Goal: Transaction & Acquisition: Purchase product/service

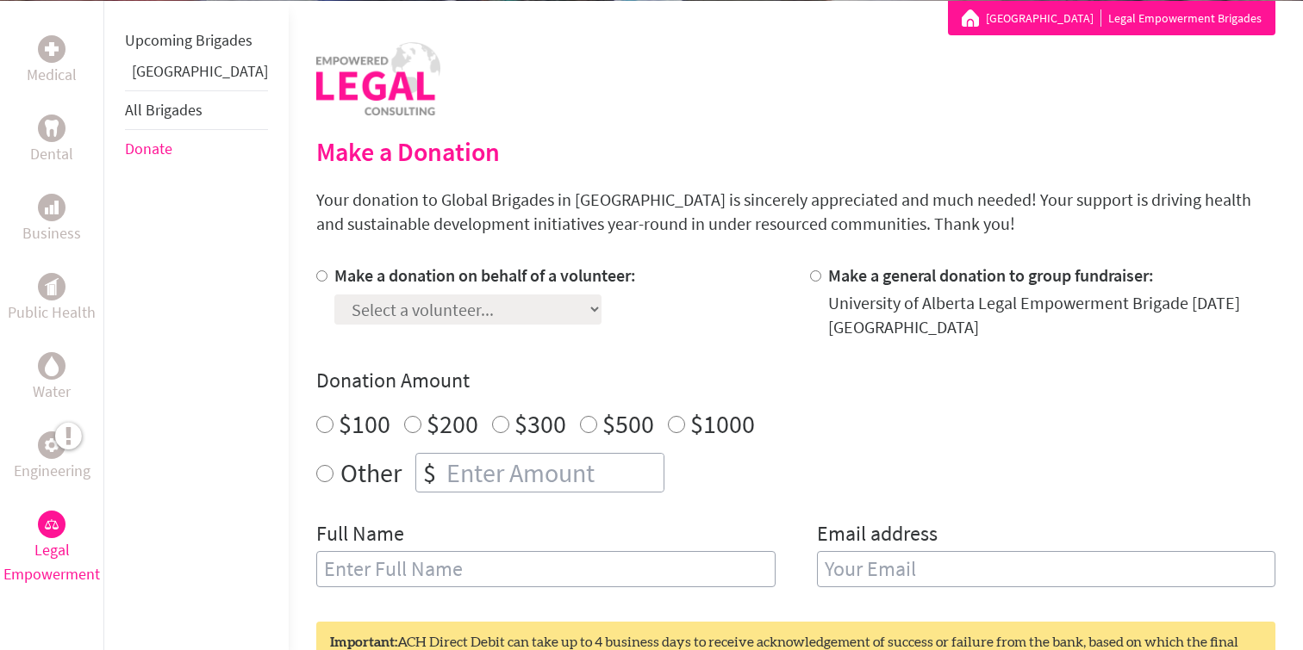
scroll to position [322, 0]
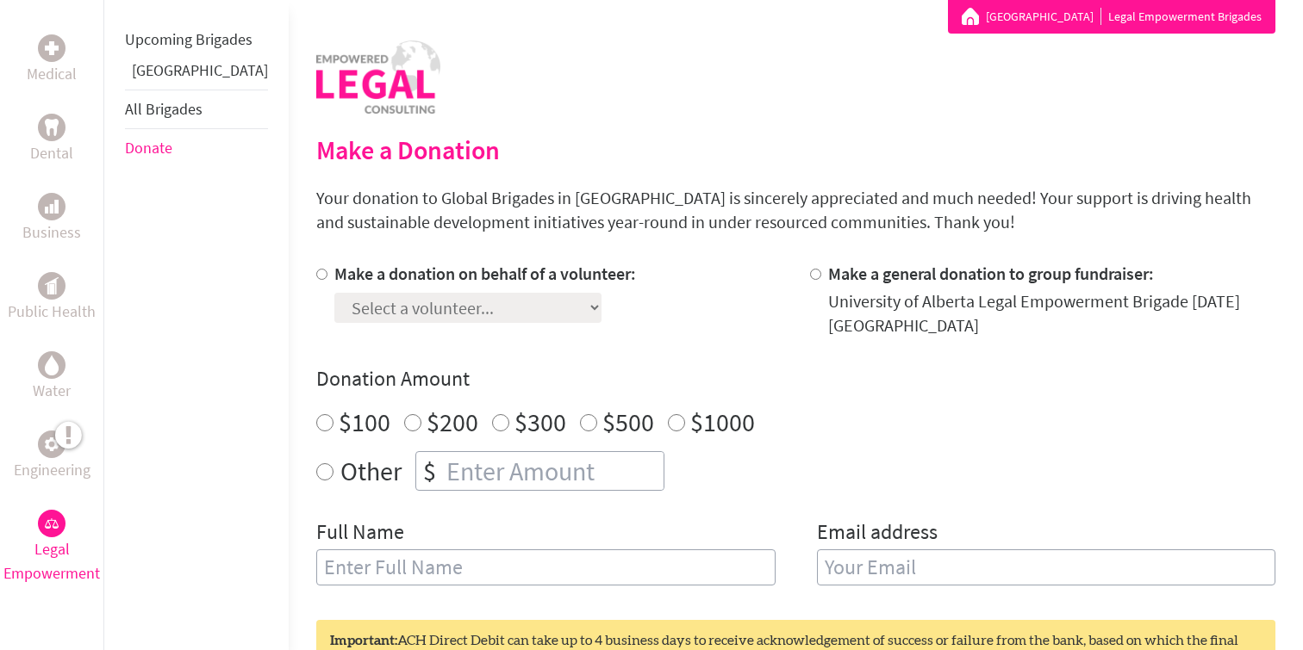
click at [471, 312] on div "Select a volunteer... Awnaur Islam Isha Mani Karanveer Brar Pavit Grewal Tatian…" at bounding box center [485, 304] width 302 height 37
click at [316, 277] on input "Make a donation on behalf of a volunteer:" at bounding box center [321, 274] width 11 height 11
radio input "true"
click at [414, 322] on select "Select a volunteer... Awnaur Islam Isha Mani Karanveer Brar Pavit Grewal Tatian…" at bounding box center [467, 308] width 267 height 30
select select "52E48236-884C-11F0-9E6E-42010A400005"
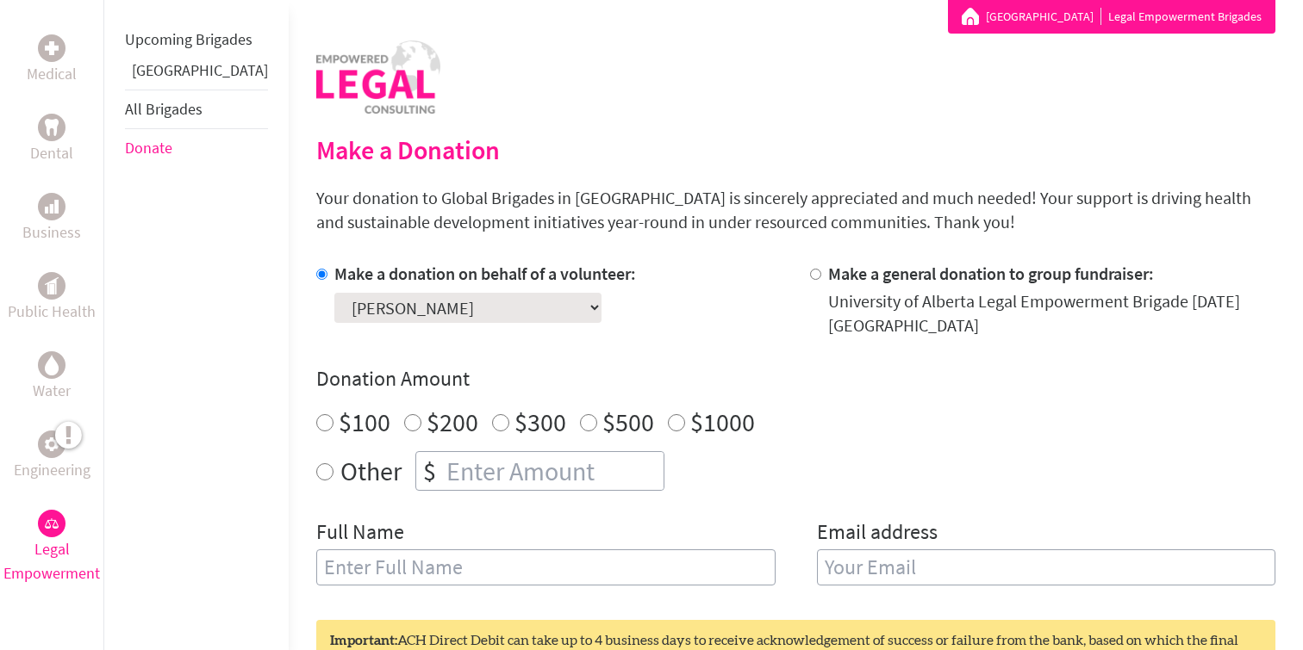
click at [334, 293] on select "Select a volunteer... Awnaur Islam Isha Mani Karanveer Brar Pavit Grewal Tatian…" at bounding box center [467, 308] width 267 height 30
click at [417, 367] on h4 "Donation Amount" at bounding box center [795, 379] width 959 height 28
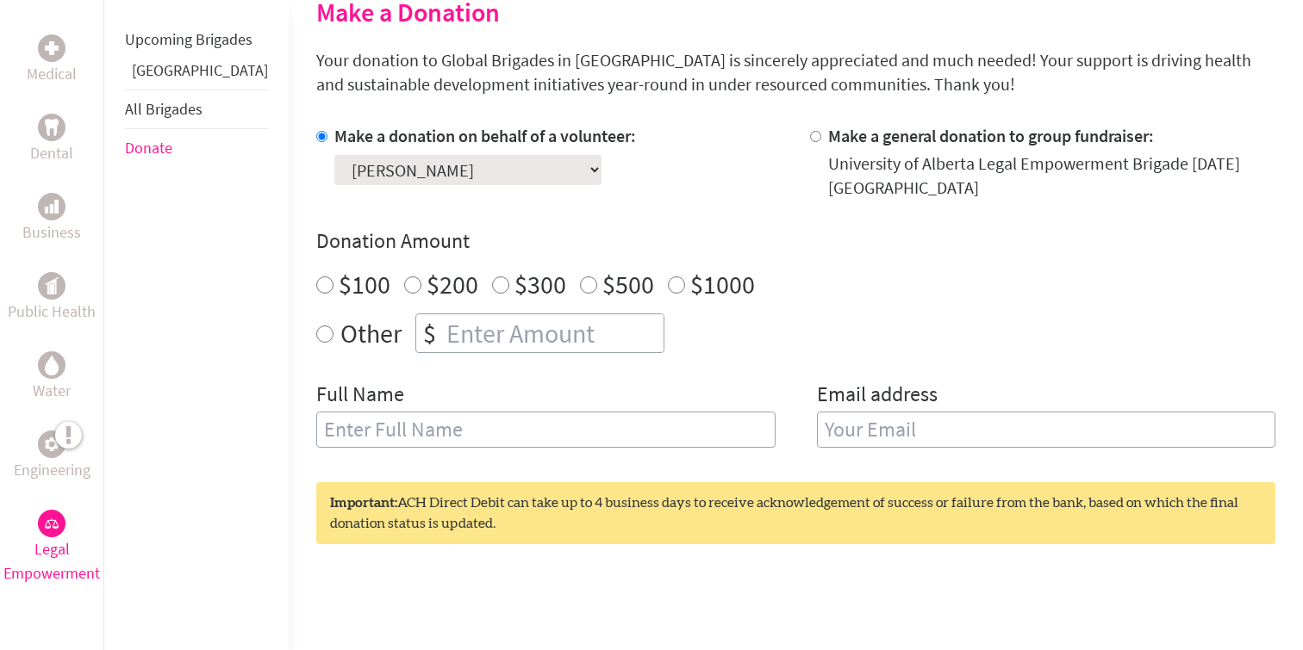
scroll to position [467, 0]
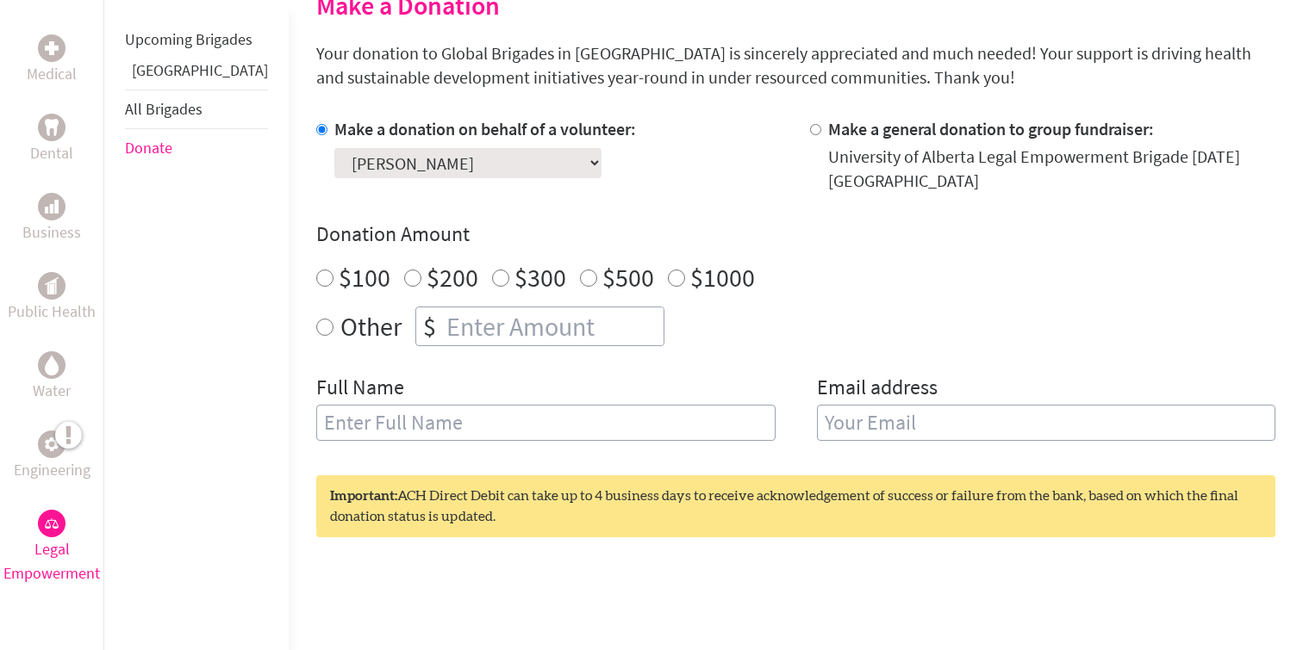
click at [449, 159] on select "Select a volunteer... Awnaur Islam Isha Mani Karanveer Brar Pavit Grewal Tatian…" at bounding box center [467, 163] width 267 height 30
click at [334, 148] on select "Select a volunteer... Awnaur Islam Isha Mani Karanveer Brar Pavit Grewal Tatian…" at bounding box center [467, 163] width 267 height 30
click at [496, 179] on div "Make a donation on behalf of a volunteer: Select a volunteer... Awnaur Islam Is…" at bounding box center [485, 155] width 302 height 76
click at [404, 273] on input "$200" at bounding box center [412, 278] width 17 height 17
radio input "true"
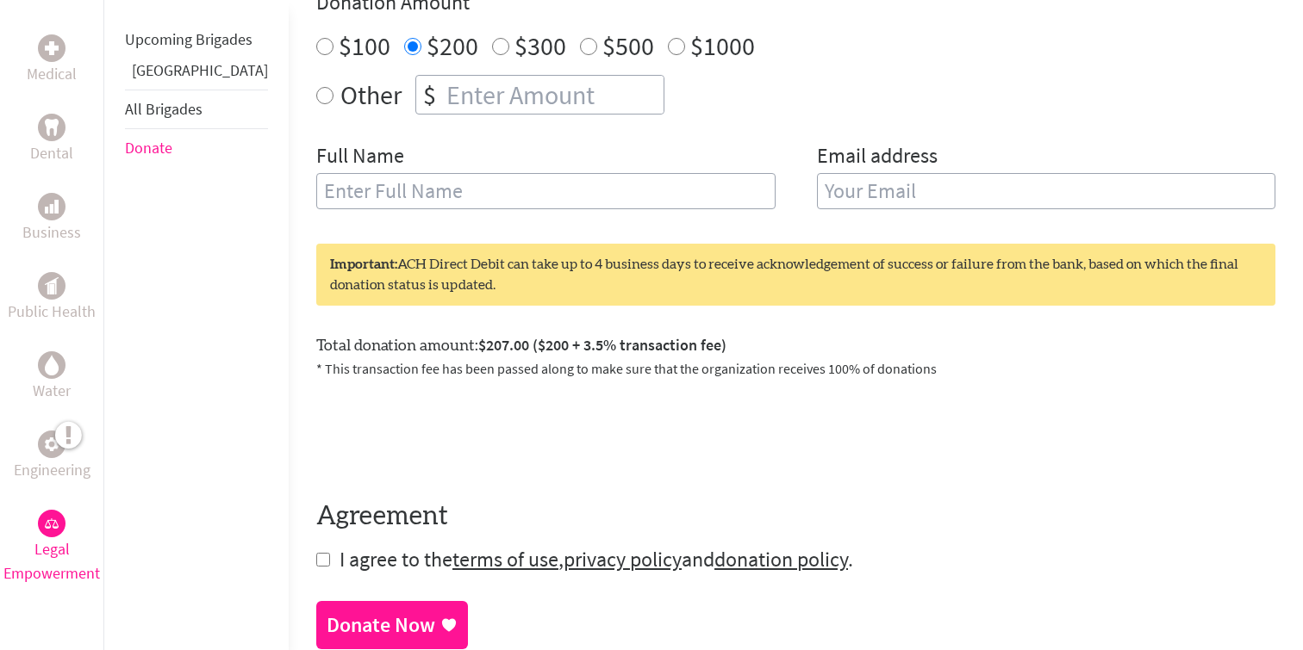
scroll to position [695, 0]
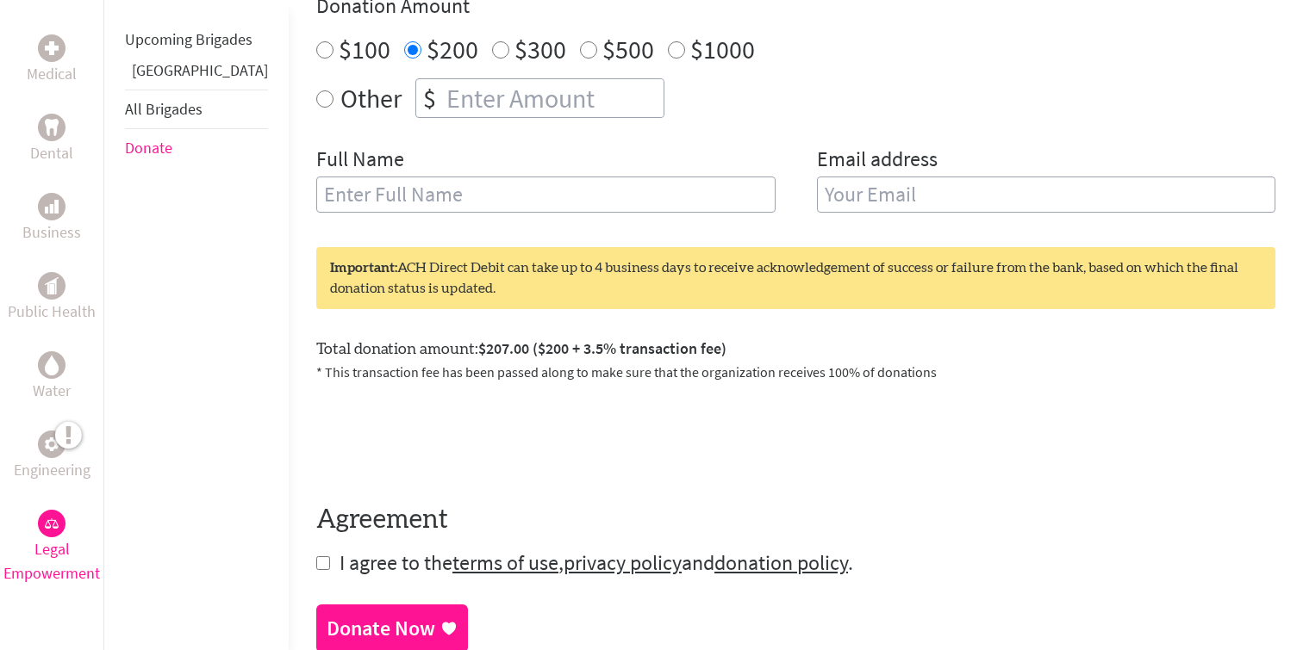
radio input "true"
click at [589, 92] on input "number" at bounding box center [553, 98] width 221 height 38
click at [457, 143] on div "Make a donation on behalf of a volunteer: Select a volunteer... Awnaur Islam Is…" at bounding box center [795, 61] width 959 height 345
click at [451, 103] on input "199" at bounding box center [553, 98] width 221 height 38
type input "1"
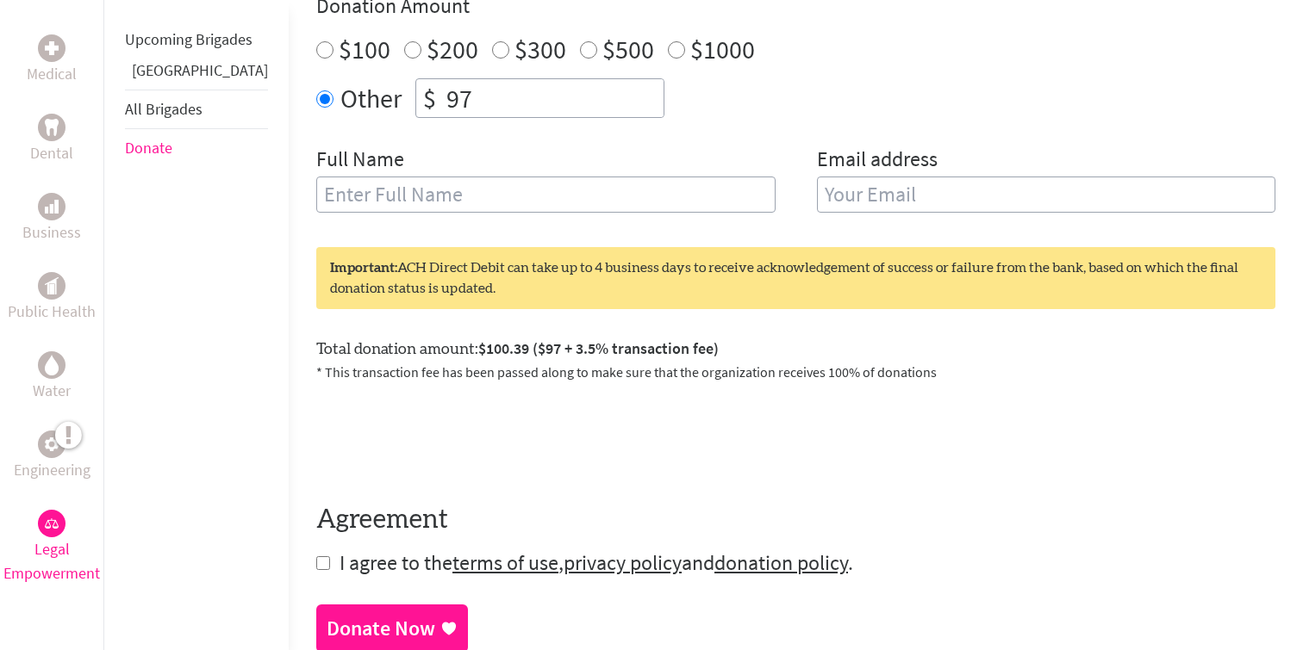
click at [455, 128] on div "Make a donation on behalf of a volunteer: Select a volunteer... Awnaur Islam Is…" at bounding box center [795, 61] width 959 height 345
click at [447, 112] on input "97" at bounding box center [553, 98] width 221 height 38
click at [451, 141] on div "Make a donation on behalf of a volunteer: Select a volunteer... Awnaur Islam Is…" at bounding box center [795, 61] width 959 height 345
click at [456, 102] on input "96" at bounding box center [553, 98] width 221 height 38
click at [441, 134] on div "Make a donation on behalf of a volunteer: Select a volunteer... Awnaur Islam Is…" at bounding box center [795, 61] width 959 height 345
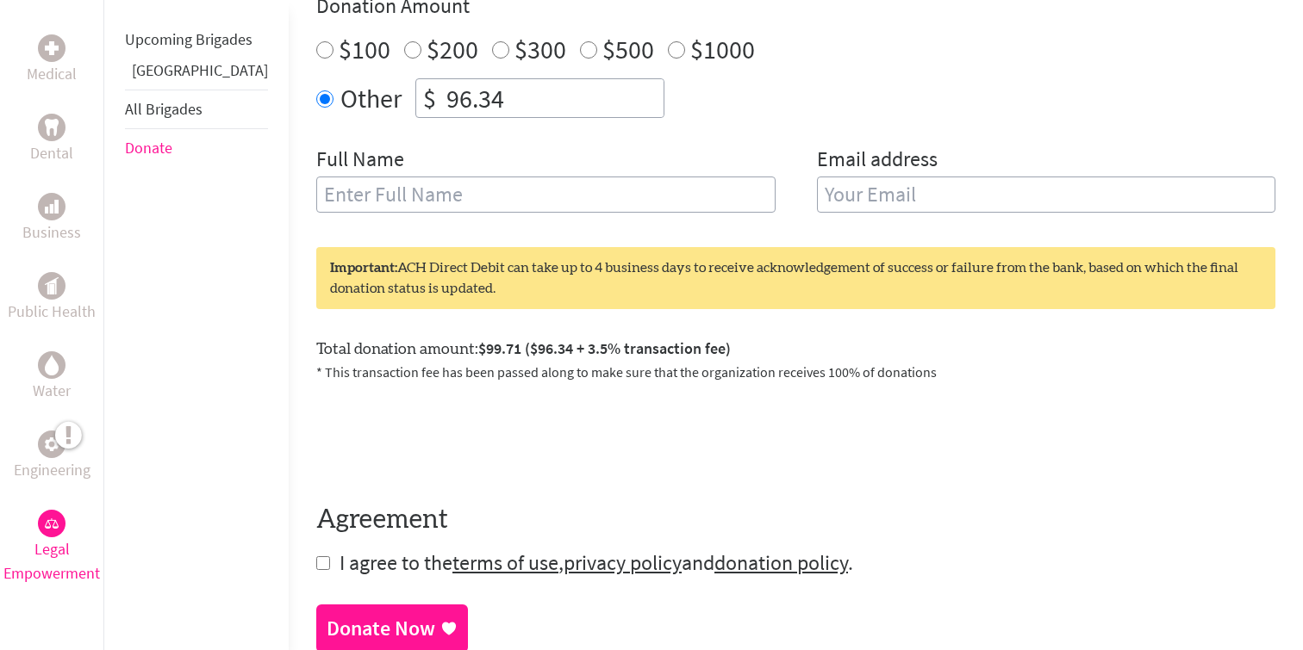
click at [473, 90] on input "96.34" at bounding box center [553, 98] width 221 height 38
click at [466, 130] on div "Make a donation on behalf of a volunteer: Select a volunteer... Awnaur Islam Is…" at bounding box center [795, 61] width 959 height 345
click at [473, 102] on input "96.39" at bounding box center [553, 98] width 221 height 38
click at [479, 143] on div "Make a donation on behalf of a volunteer: Select a volunteer... Awnaur Islam Is…" at bounding box center [795, 61] width 959 height 345
click at [479, 90] on input "97" at bounding box center [553, 98] width 221 height 38
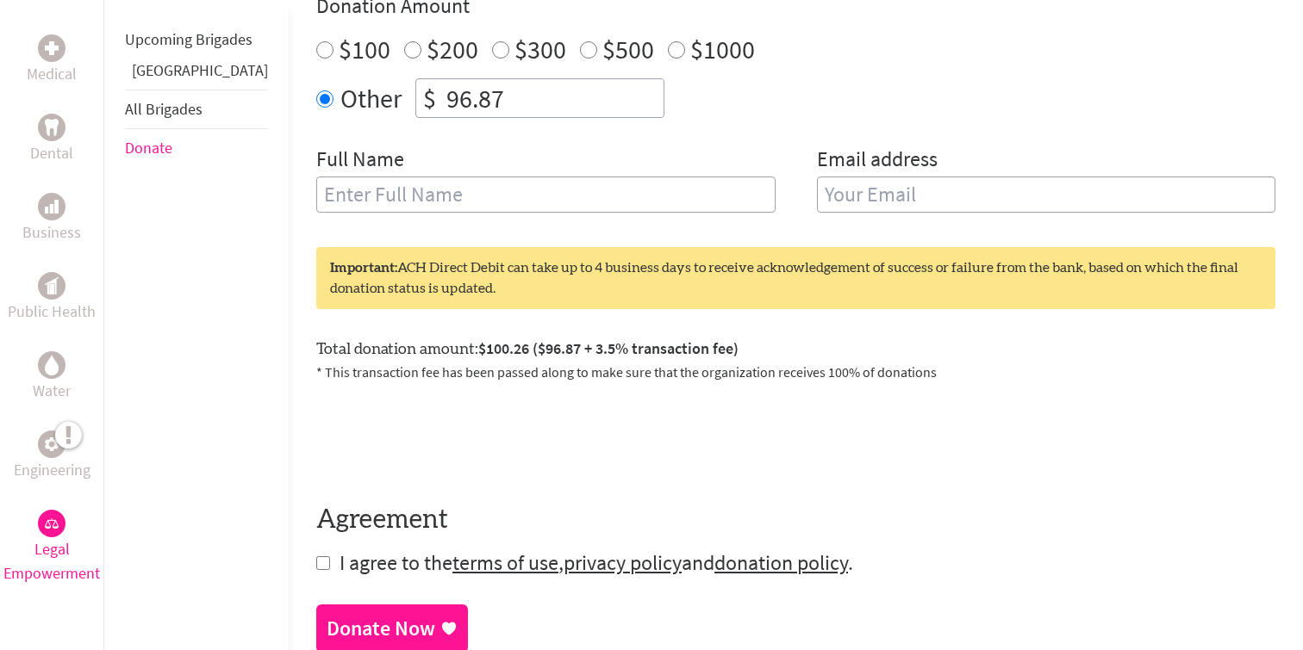
click at [482, 126] on div "Make a donation on behalf of a volunteer: Select a volunteer... Awnaur Islam Is…" at bounding box center [795, 61] width 959 height 345
click at [485, 84] on input "96.87" at bounding box center [553, 98] width 221 height 38
click at [435, 144] on div "Make a donation on behalf of a volunteer: Select a volunteer... Awnaur Islam Is…" at bounding box center [795, 61] width 959 height 345
click at [464, 90] on input "96.55" at bounding box center [553, 98] width 221 height 38
type input "96.589"
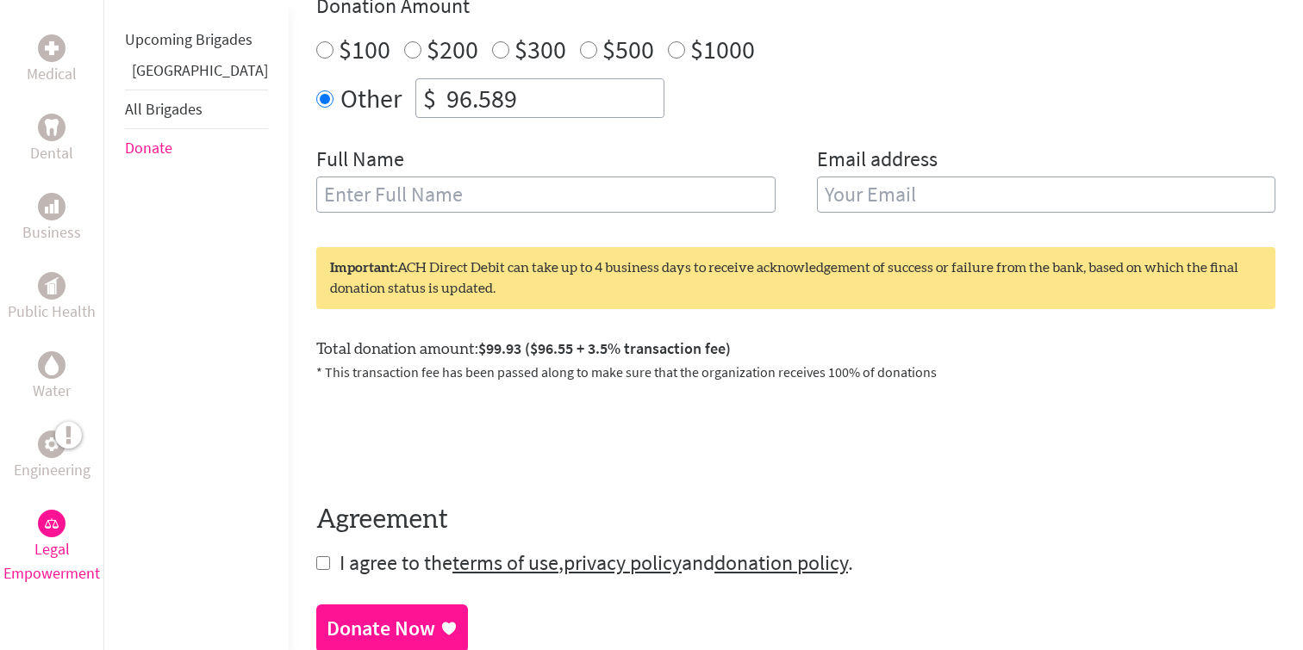
click at [451, 135] on div "Make a donation on behalf of a volunteer: Select a volunteer... Awnaur Islam Is…" at bounding box center [795, 61] width 959 height 345
click at [514, 62] on label "$300" at bounding box center [540, 49] width 52 height 33
click at [492, 59] on input "$300" at bounding box center [500, 49] width 17 height 17
radio input "true"
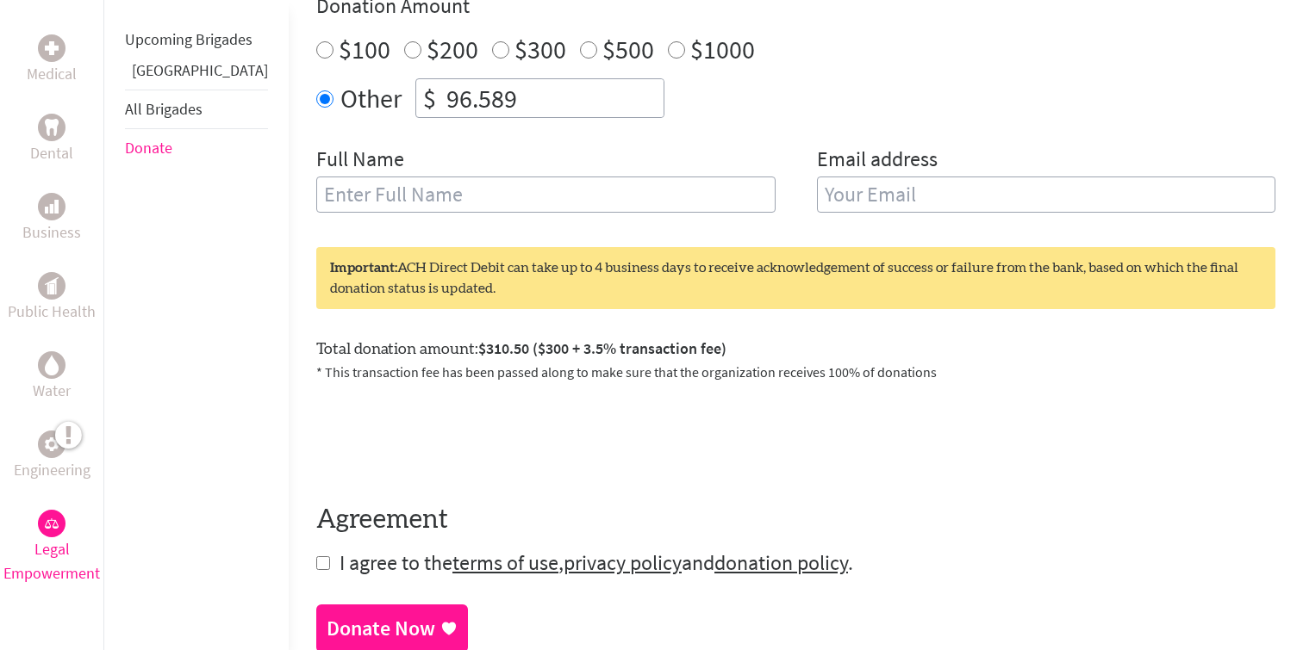
click at [482, 87] on input "96.589" at bounding box center [553, 98] width 221 height 38
click at [465, 116] on input "96.58" at bounding box center [553, 98] width 221 height 38
click at [479, 140] on div "Make a donation on behalf of a volunteer: Select a volunteer... Awnaur Islam Is…" at bounding box center [795, 61] width 959 height 345
click at [490, 98] on input "96.58" at bounding box center [553, 98] width 221 height 38
click at [493, 135] on div "Make a donation on behalf of a volunteer: Select a volunteer... Awnaur Islam Is…" at bounding box center [795, 61] width 959 height 345
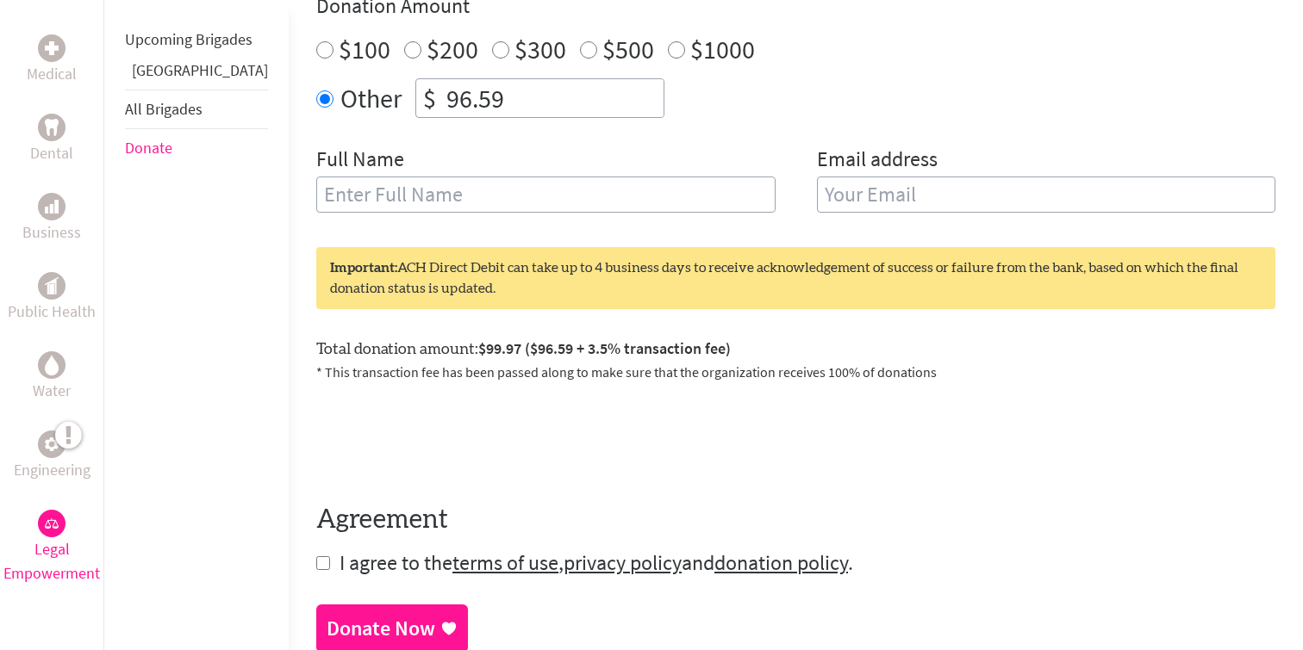
click at [492, 80] on input "96.59" at bounding box center [553, 98] width 221 height 38
click at [493, 82] on input "96.59" at bounding box center [553, 98] width 221 height 38
click at [493, 91] on input "96.59" at bounding box center [553, 98] width 221 height 38
click at [499, 163] on div "Full Name" at bounding box center [545, 190] width 459 height 88
click at [491, 82] on input "96.50" at bounding box center [553, 98] width 221 height 38
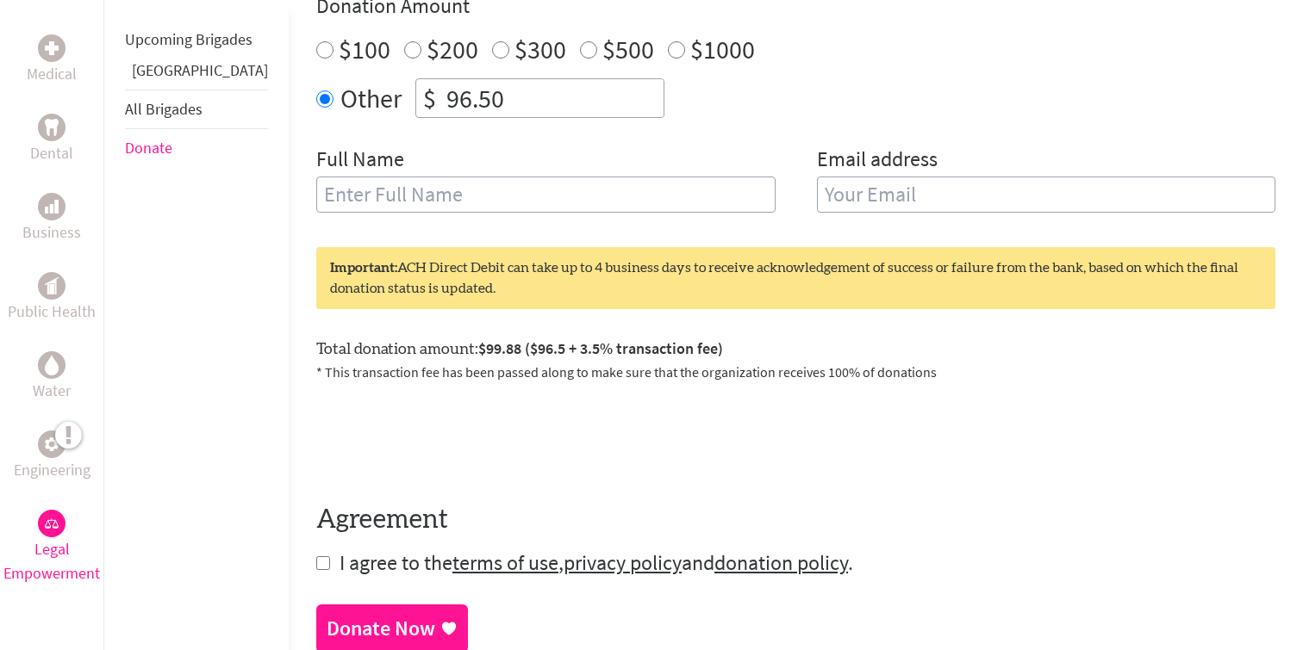
click at [491, 96] on input "96.50" at bounding box center [553, 98] width 221 height 38
click at [495, 146] on div "Full Name" at bounding box center [545, 190] width 459 height 88
click at [496, 93] on input "96.60" at bounding box center [553, 98] width 221 height 38
type input "96.62"
click at [485, 137] on div "Make a donation on behalf of a volunteer: Select a volunteer... Awnaur Islam Is…" at bounding box center [795, 61] width 959 height 345
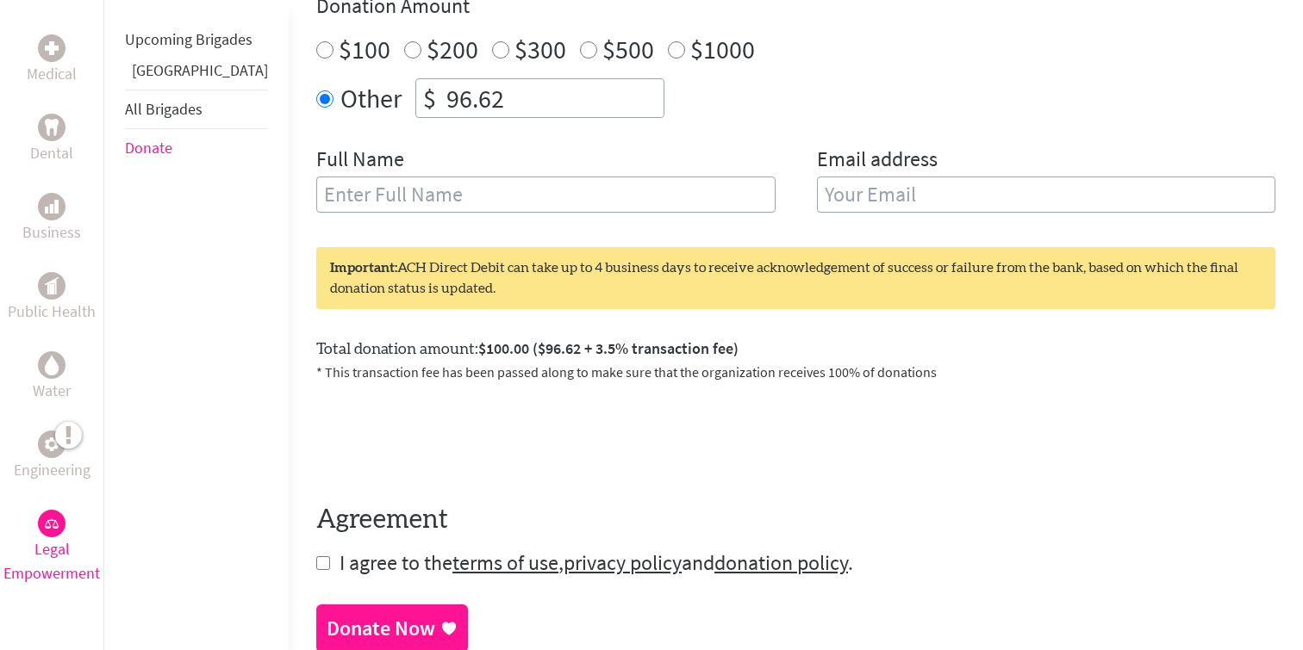
click at [482, 98] on input "96.62" at bounding box center [553, 98] width 221 height 38
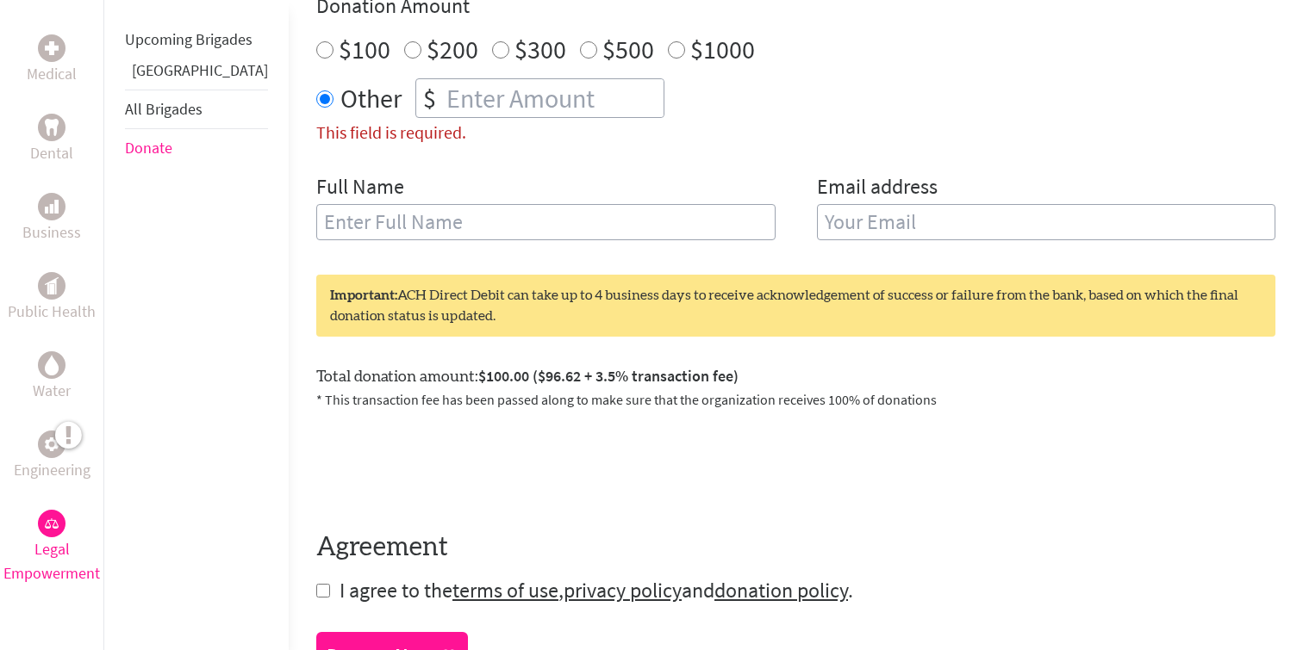
click at [492, 153] on div "Make a donation on behalf of a volunteer: Select a volunteer... Awnaur Islam Is…" at bounding box center [795, 75] width 959 height 372
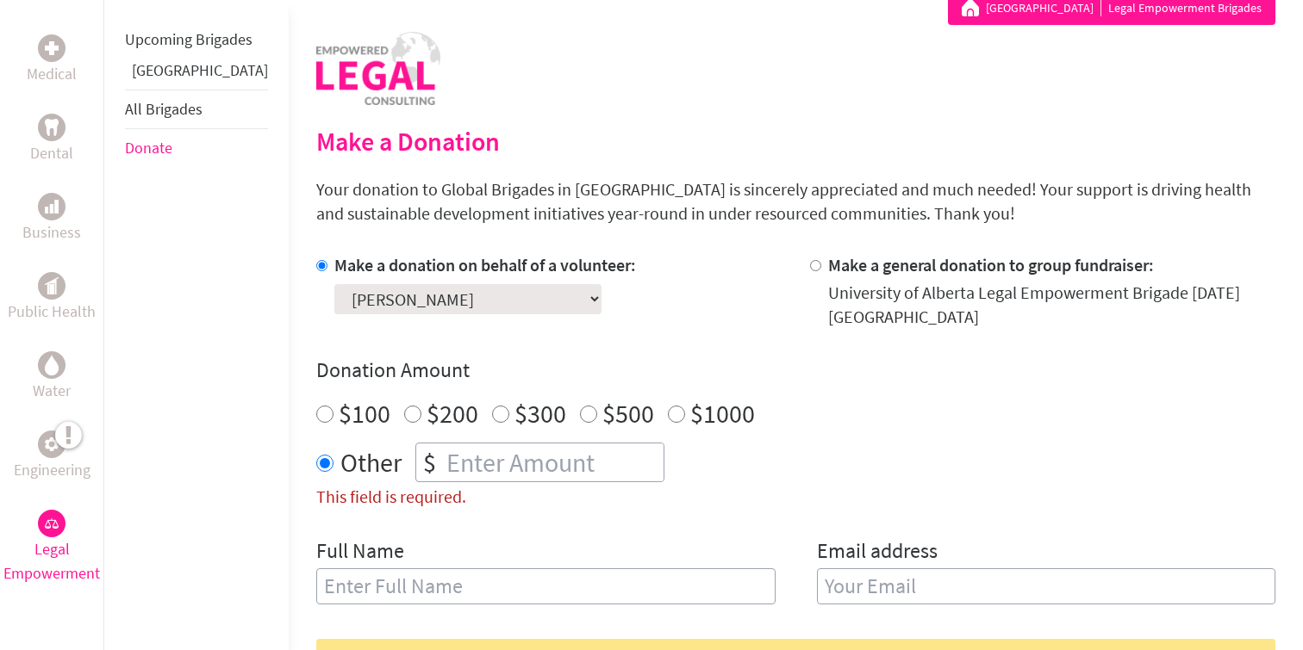
scroll to position [335, 0]
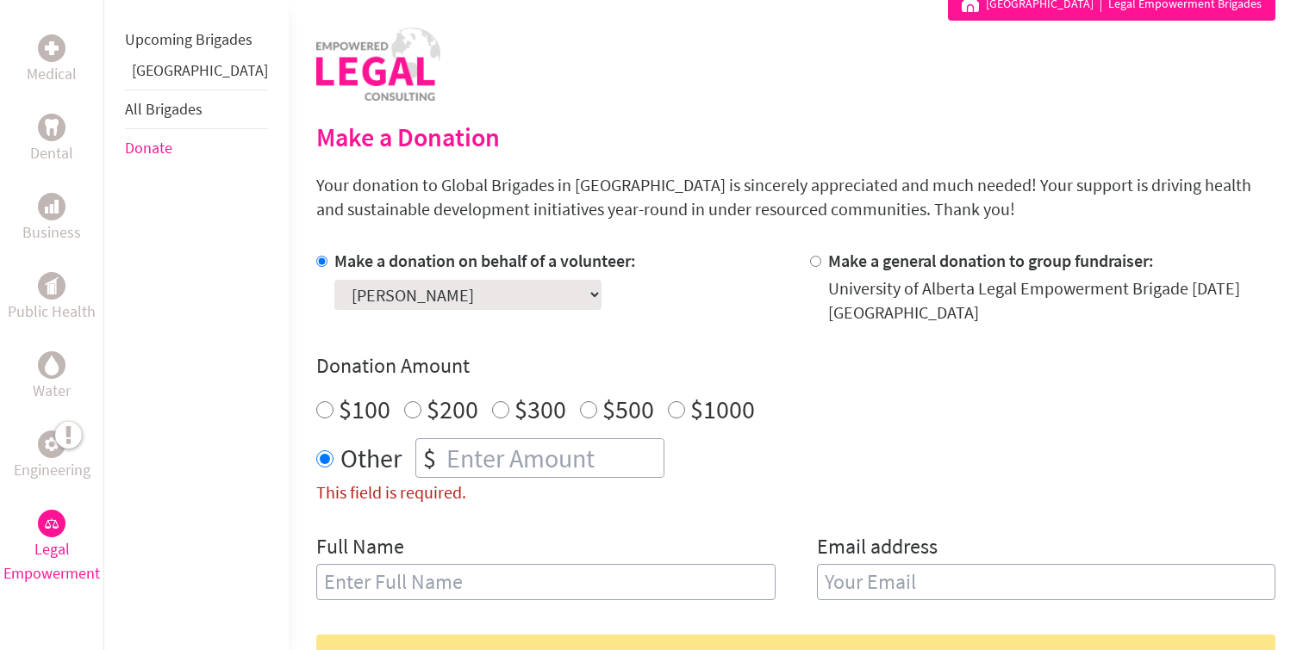
click at [436, 305] on select "Select a volunteer... Awnaur Islam Isha Mani Karanveer Brar Pavit Grewal Tatian…" at bounding box center [467, 295] width 267 height 30
select select
click at [334, 280] on select "Select a volunteer... Awnaur Islam Isha Mani Karanveer Brar Pavit Grewal Tatian…" at bounding box center [467, 295] width 267 height 30
click at [490, 306] on div "Select a volunteer... Awnaur Islam Isha Mani Karanveer Brar Pavit Grewal Tatian…" at bounding box center [485, 291] width 302 height 37
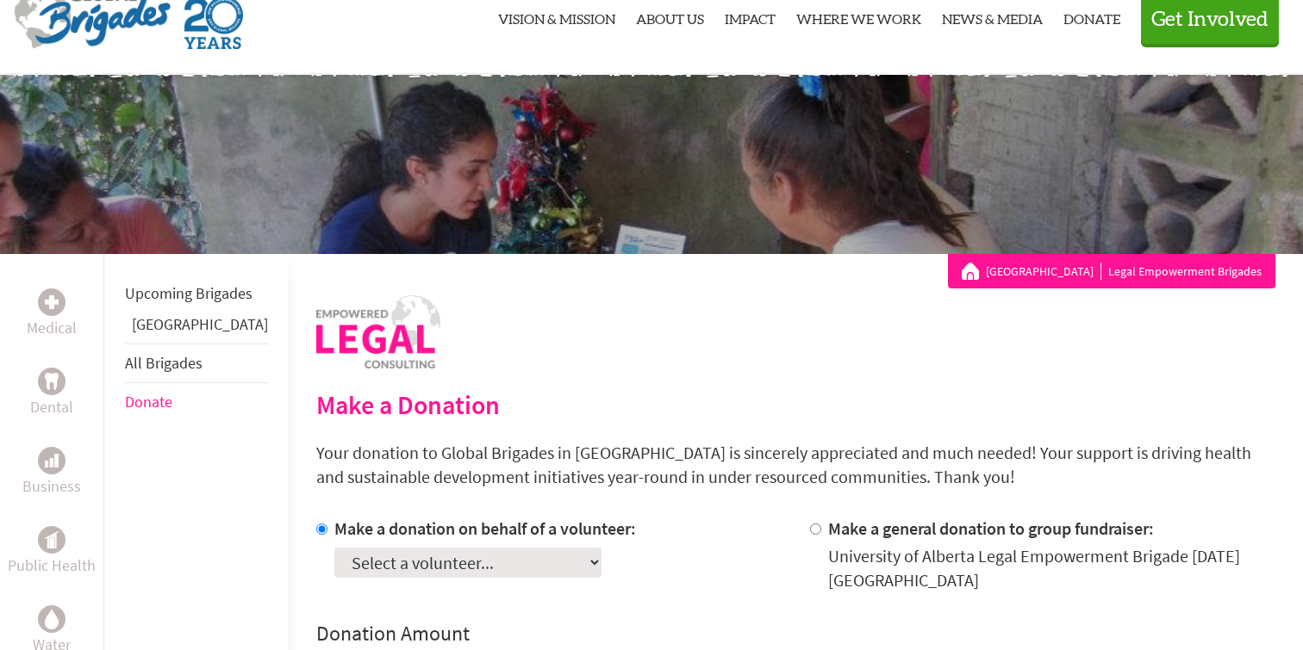
scroll to position [0, 0]
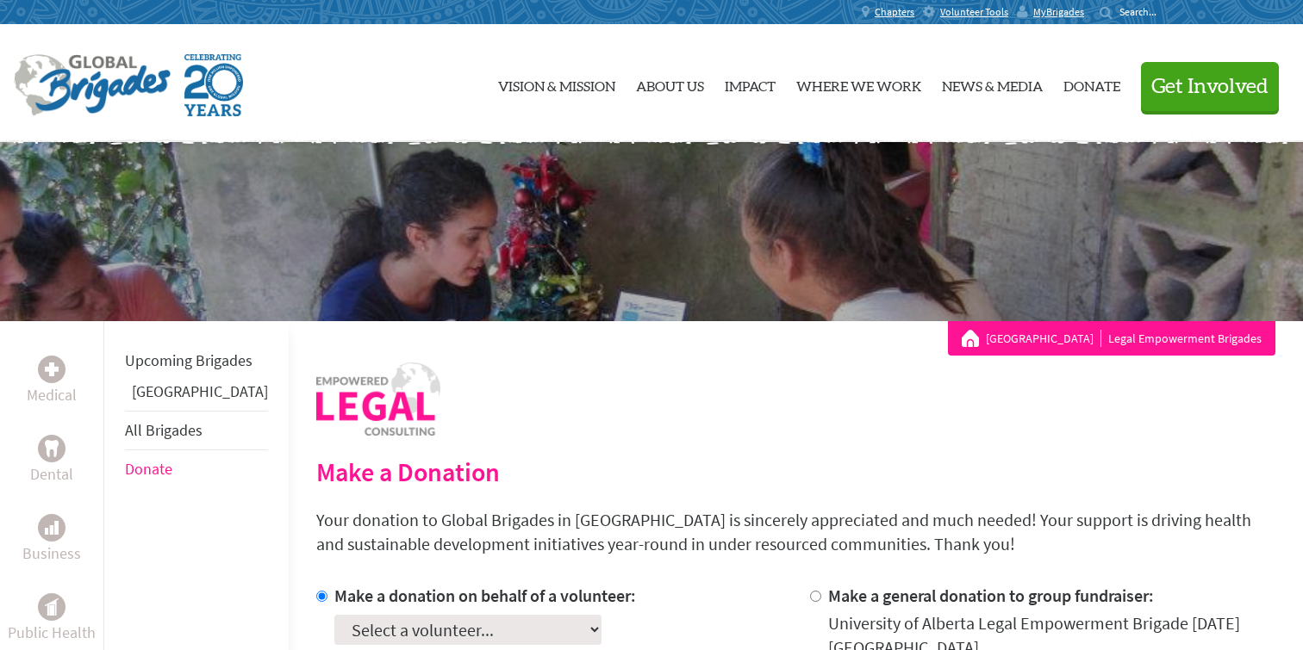
click at [1046, 337] on link "[GEOGRAPHIC_DATA]" at bounding box center [1043, 338] width 115 height 17
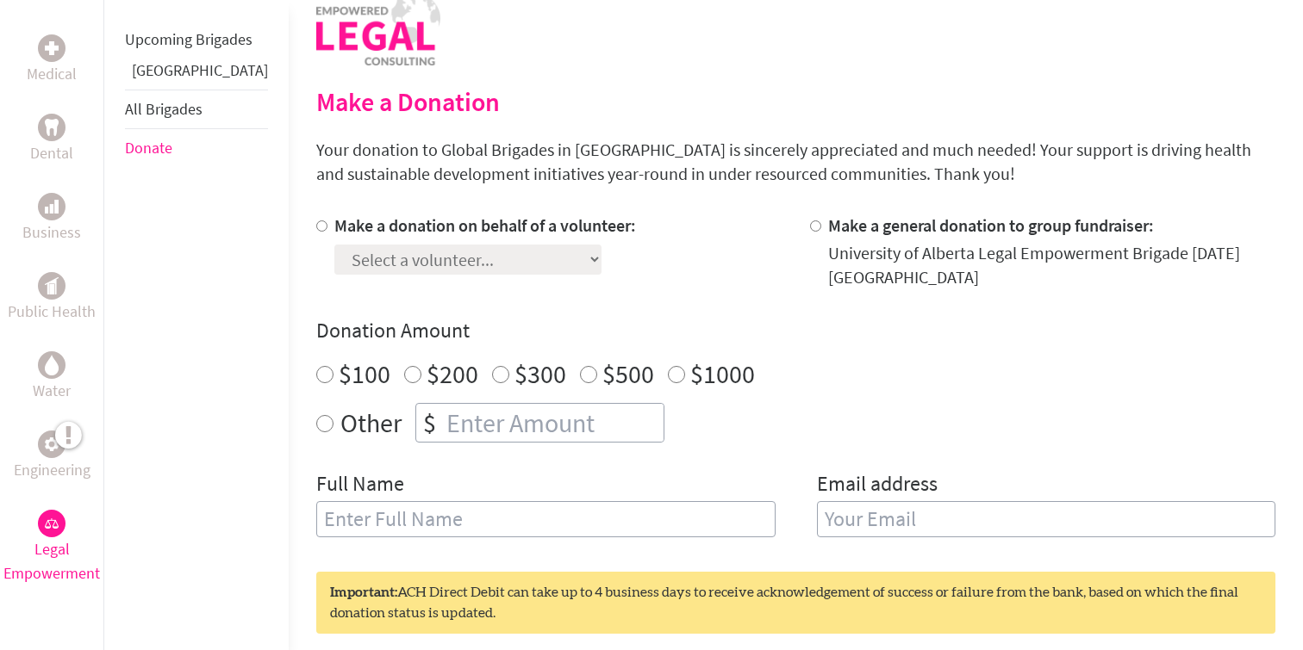
scroll to position [383, 0]
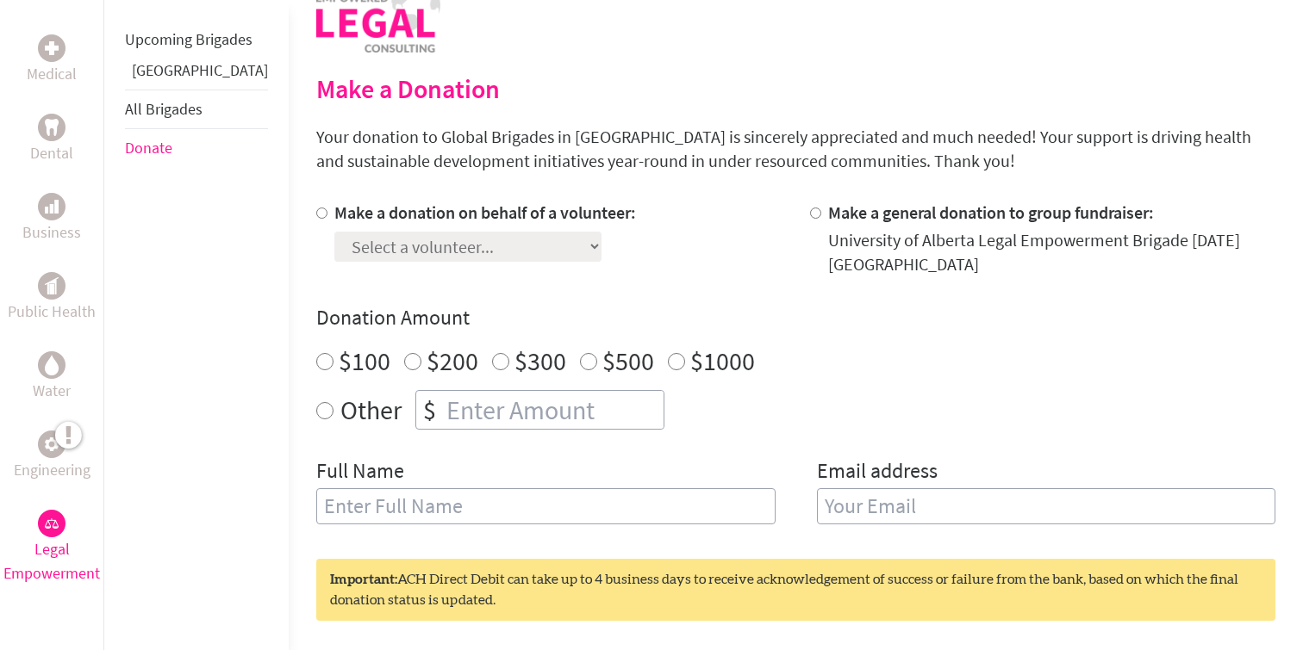
click at [316, 217] on input "Make a donation on behalf of a volunteer:" at bounding box center [321, 213] width 11 height 11
radio input "true"
click at [364, 246] on select "Select a volunteer... Awnaur [DEMOGRAPHIC_DATA] [PERSON_NAME] [PERSON_NAME] [PE…" at bounding box center [467, 247] width 267 height 30
